Goal: Navigation & Orientation: Find specific page/section

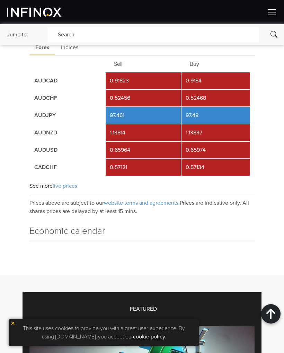
scroll to position [647, 0]
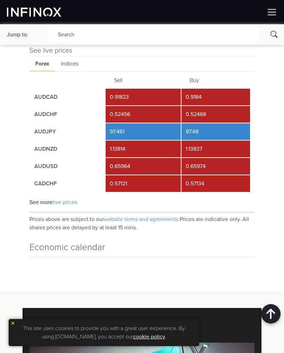
click at [42, 12] on img at bounding box center [34, 12] width 54 height 9
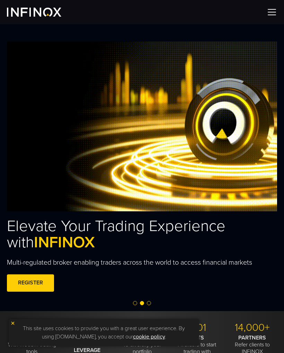
click at [272, 14] on img at bounding box center [272, 12] width 10 height 10
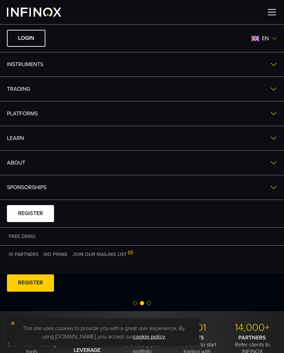
click at [274, 165] on img at bounding box center [273, 162] width 7 height 7
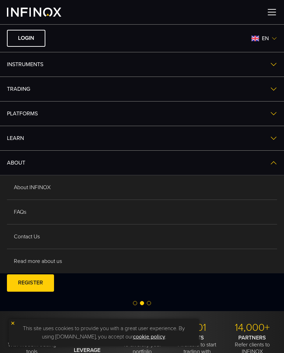
click at [57, 195] on link "About INFINOX" at bounding box center [142, 187] width 270 height 24
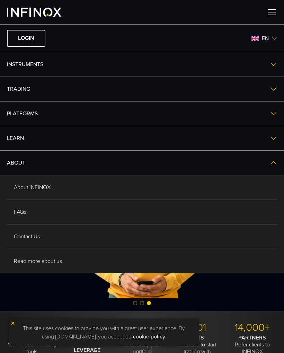
click at [272, 38] on img at bounding box center [275, 39] width 6 height 6
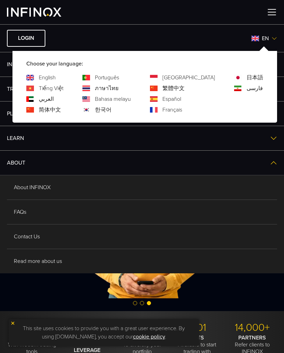
click at [225, 32] on li "LOGIN en Choose your language: English Tiếng Việt العربي 简体中文 Português ภาษาไทย…" at bounding box center [142, 38] width 284 height 28
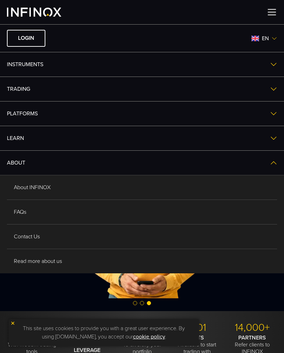
click at [32, 38] on link "LOGIN" at bounding box center [26, 38] width 38 height 17
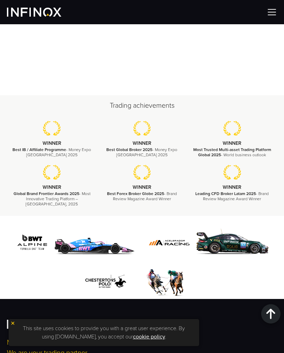
scroll to position [3244, 0]
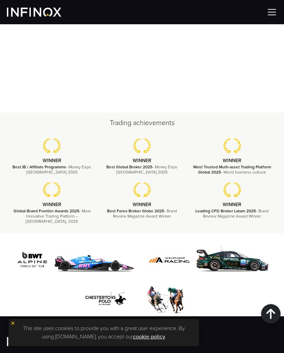
click at [271, 11] on img at bounding box center [272, 12] width 10 height 10
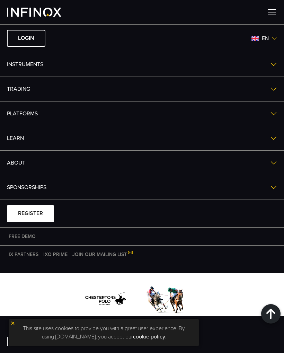
scroll to position [0, 0]
click at [115, 164] on link "ABOUT" at bounding box center [142, 163] width 284 height 24
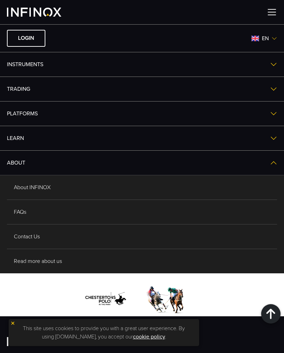
click at [64, 261] on link "Read more about us" at bounding box center [142, 261] width 270 height 24
